Goal: Register for event/course: Sign up to attend an event or enroll in a course

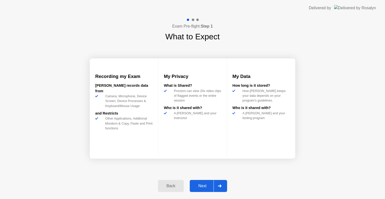
click at [200, 186] on div "Next" at bounding box center [202, 186] width 22 height 5
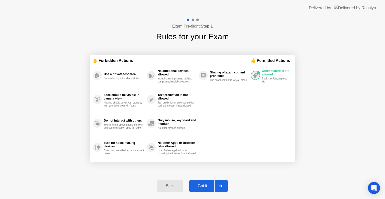
click at [200, 186] on div "Got it" at bounding box center [203, 186] width 24 height 5
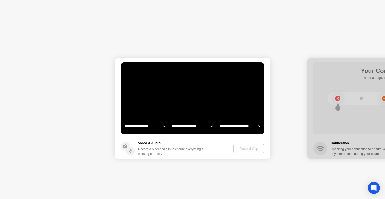
select select "**********"
select select "*******"
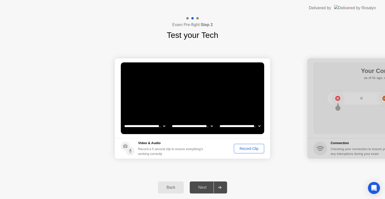
click at [247, 147] on div "Record Clip" at bounding box center [249, 149] width 27 height 4
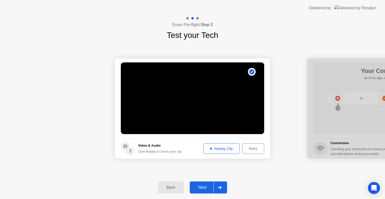
click at [226, 147] on div "Replay Clip" at bounding box center [221, 149] width 33 height 4
click at [202, 189] on div "Next" at bounding box center [202, 187] width 22 height 5
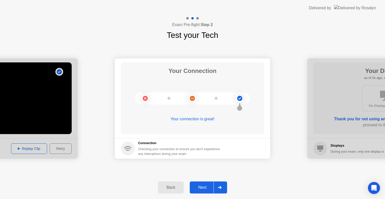
click at [202, 187] on div "Next" at bounding box center [202, 187] width 22 height 5
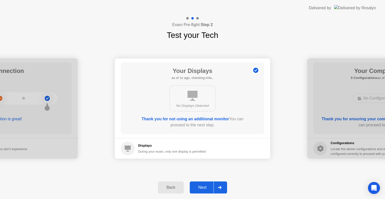
click at [202, 187] on div "Next" at bounding box center [202, 187] width 22 height 5
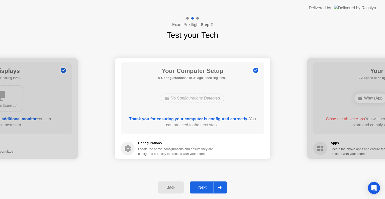
click at [202, 187] on div "Next" at bounding box center [202, 187] width 22 height 5
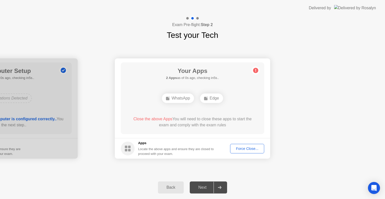
click at [255, 150] on div "Force Close..." at bounding box center [247, 149] width 31 height 4
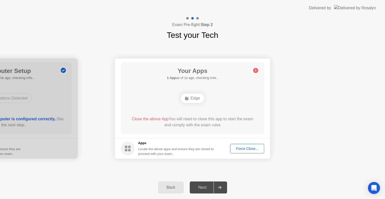
click at [247, 150] on div "Force Close..." at bounding box center [247, 149] width 31 height 4
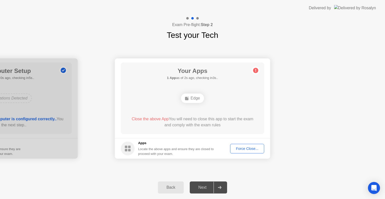
click at [246, 149] on div "Force Close..." at bounding box center [247, 149] width 31 height 4
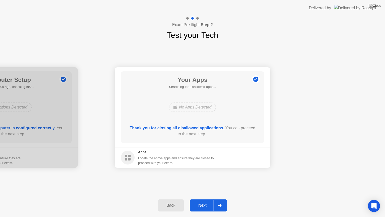
click at [198, 199] on div "Next" at bounding box center [202, 205] width 22 height 5
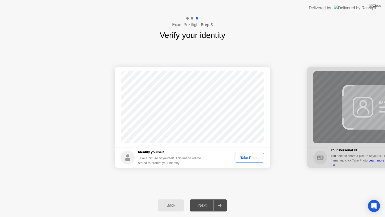
click at [254, 155] on div "Take Photo" at bounding box center [249, 157] width 26 height 4
click at [184, 199] on button "Back" at bounding box center [171, 205] width 26 height 12
select select "**********"
select select "*******"
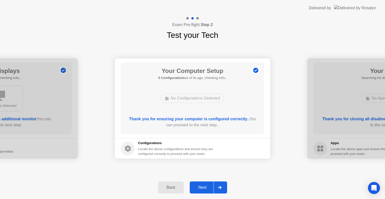
click at [205, 188] on div "Next" at bounding box center [202, 187] width 22 height 5
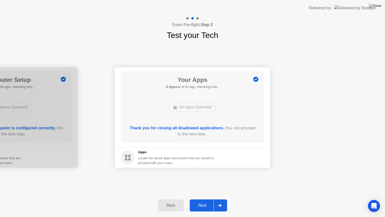
click at [201, 199] on div "Next" at bounding box center [202, 205] width 22 height 5
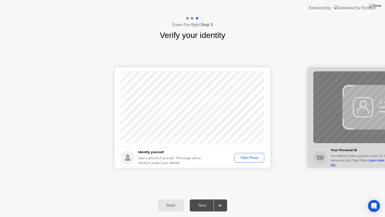
click at [244, 159] on div "Take Photo" at bounding box center [249, 157] width 26 height 4
click at [256, 155] on div "Retake" at bounding box center [253, 157] width 20 height 4
click at [203, 199] on div "Next" at bounding box center [202, 205] width 22 height 5
click at [252, 157] on div "Take Photo" at bounding box center [249, 157] width 26 height 4
click at [201, 199] on div "Next" at bounding box center [202, 205] width 22 height 5
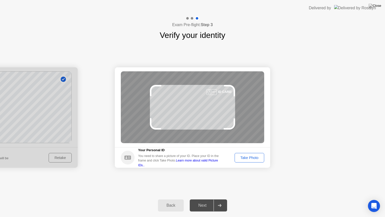
click at [250, 159] on div "Take Photo" at bounding box center [249, 157] width 26 height 4
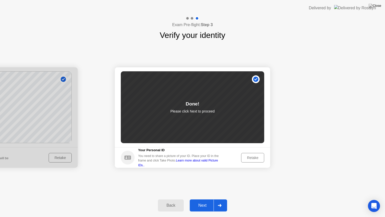
click at [201, 199] on div "Next" at bounding box center [202, 205] width 22 height 5
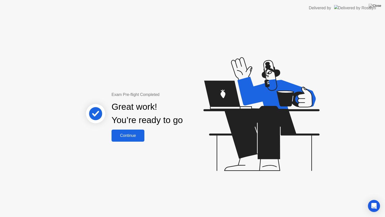
click at [130, 136] on div "Continue" at bounding box center [128, 135] width 30 height 5
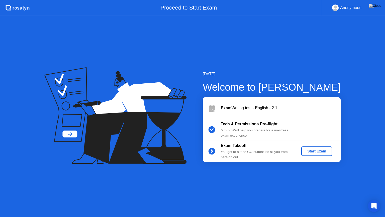
click at [315, 151] on div "Start Exam" at bounding box center [316, 151] width 27 height 4
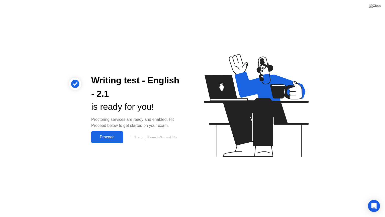
click at [109, 137] on div "Proceed" at bounding box center [107, 137] width 29 height 5
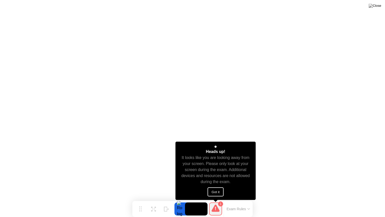
click at [210, 191] on button "Got it" at bounding box center [216, 191] width 16 height 9
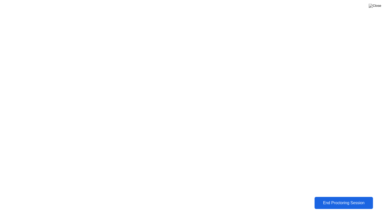
click at [346, 199] on div "End Proctoring Session" at bounding box center [343, 202] width 55 height 5
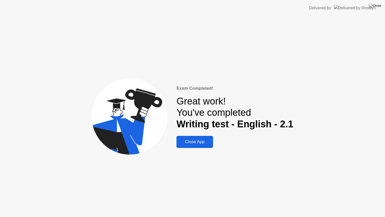
click at [199, 102] on div "Great work! You've completed Writing test - English - 2.1" at bounding box center [234, 113] width 117 height 34
click at [360, 8] on img at bounding box center [355, 8] width 42 height 6
click at [377, 6] on img at bounding box center [375, 6] width 13 height 4
click at [199, 145] on button "Close App" at bounding box center [194, 142] width 37 height 12
